Goal: Information Seeking & Learning: Learn about a topic

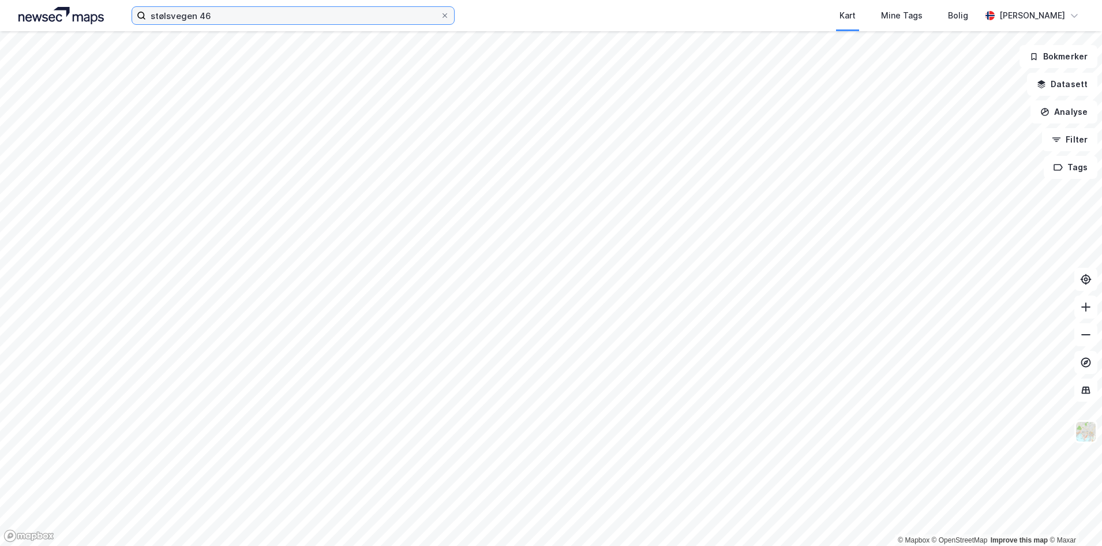
click at [220, 22] on input "stølsvegen 46" at bounding box center [293, 15] width 294 height 17
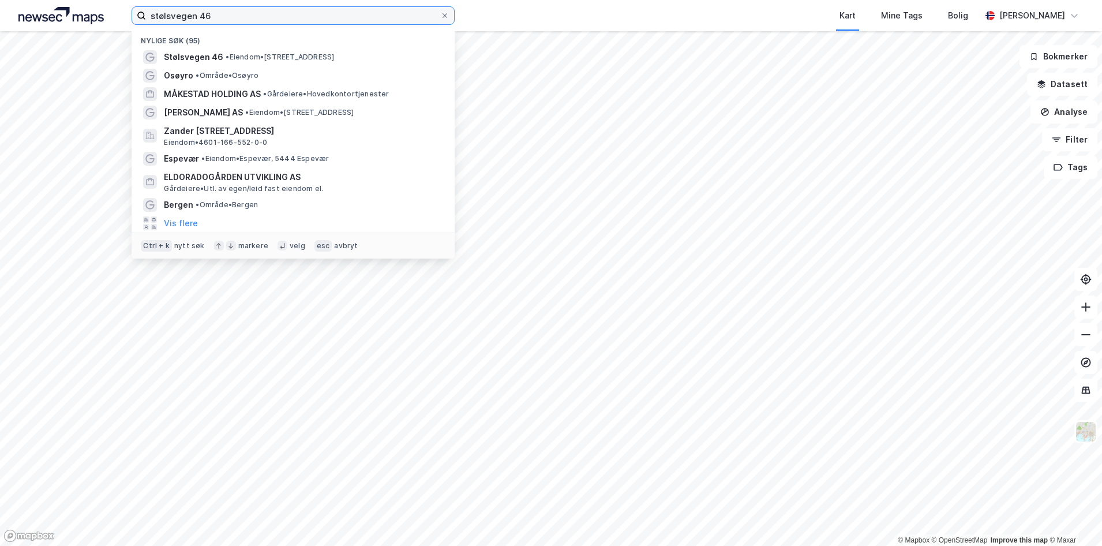
click at [220, 22] on input "stølsvegen 46" at bounding box center [293, 15] width 294 height 17
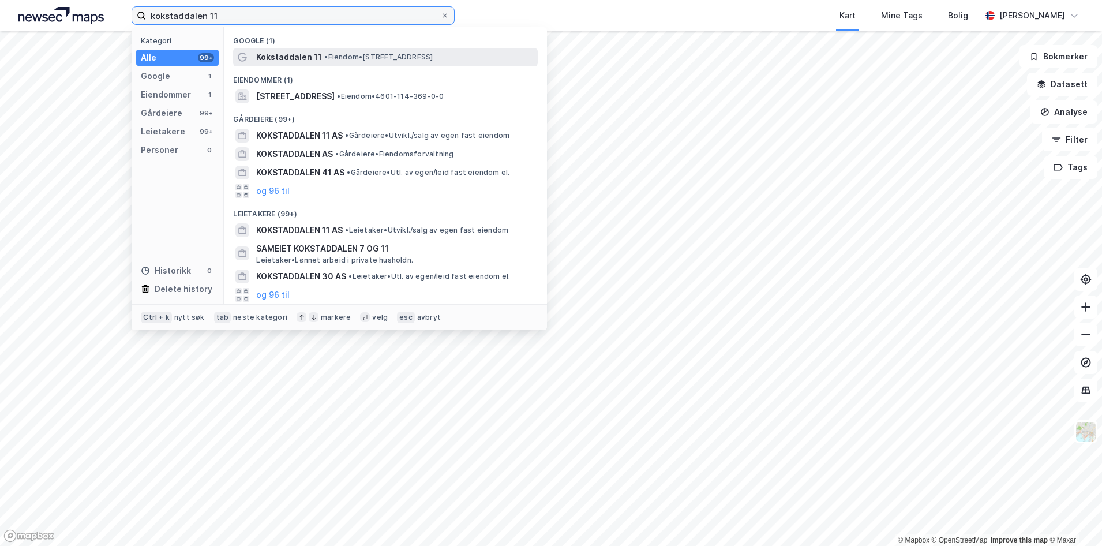
type input "kokstaddalen 11"
click at [265, 57] on span "Kokstaddalen 11" at bounding box center [289, 57] width 66 height 14
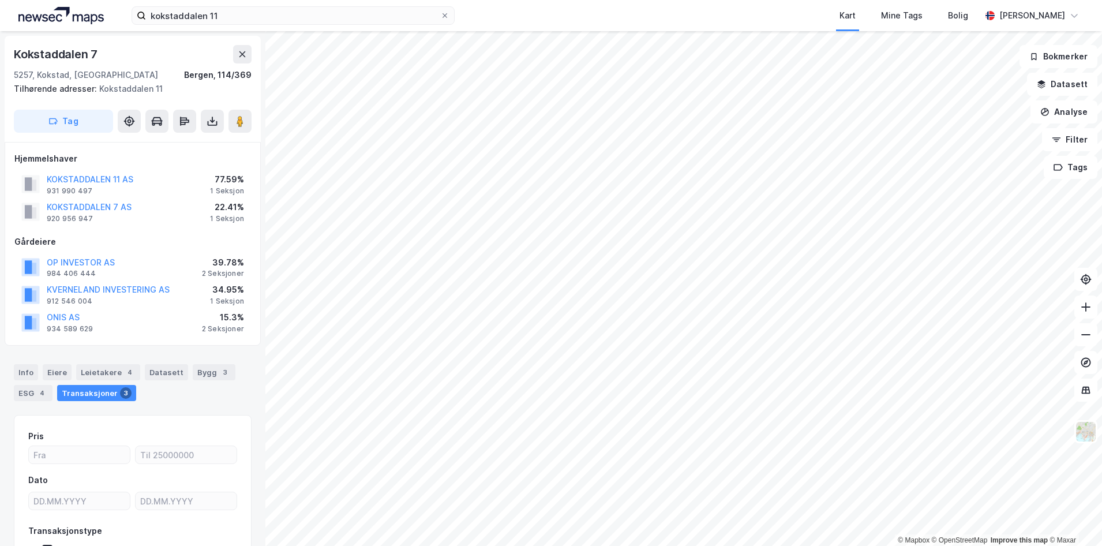
scroll to position [54, 0]
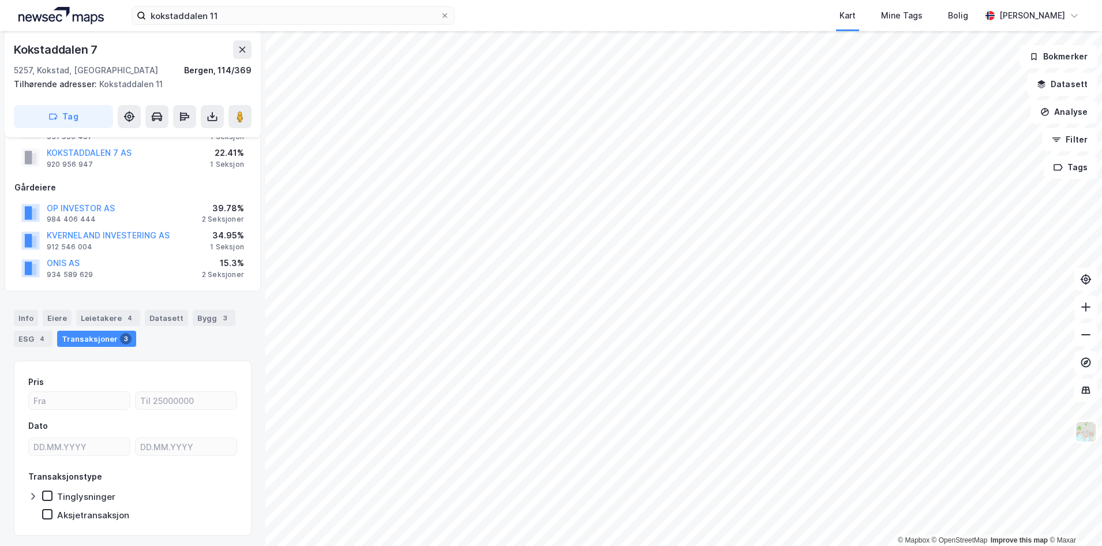
click at [420, 0] on html "kokstaddalen 11 Kart Mine Tags Bolig [PERSON_NAME] © Mapbox © OpenStreetMap Imp…" at bounding box center [551, 273] width 1102 height 546
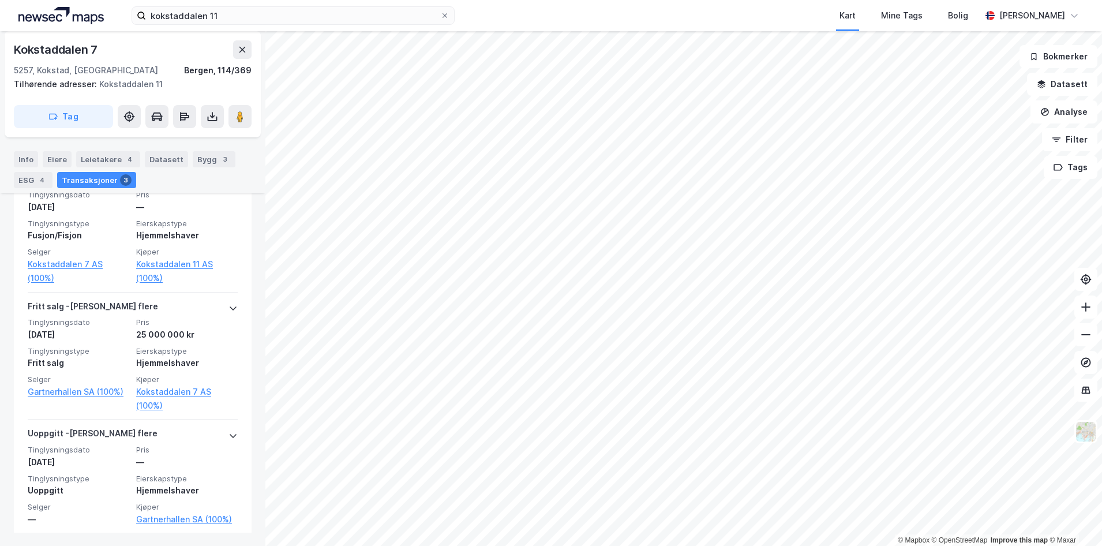
scroll to position [453, 0]
